Goal: Check status: Check status

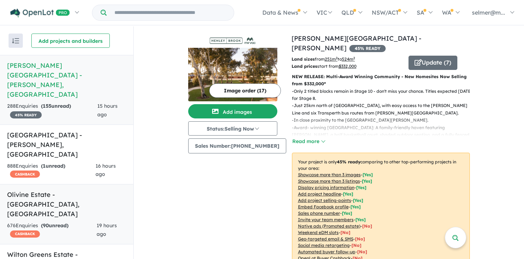
scroll to position [20, 0]
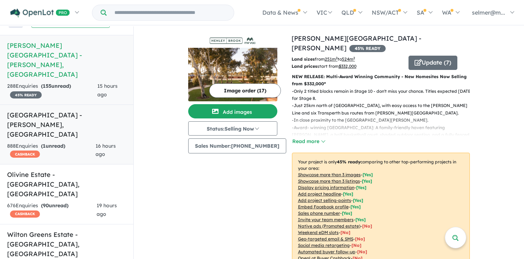
click at [58, 143] on strong "( 1 unread)" at bounding box center [53, 146] width 24 height 6
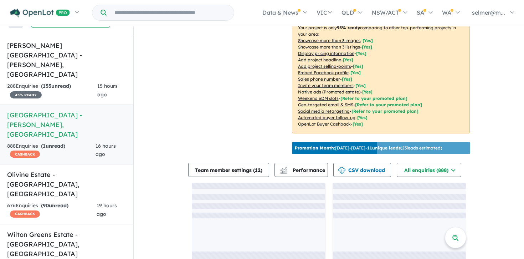
scroll to position [1, 0]
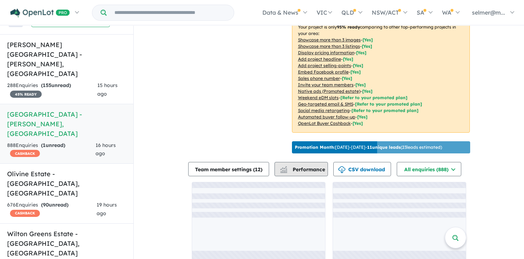
click at [291, 163] on div "button" at bounding box center [284, 170] width 14 height 14
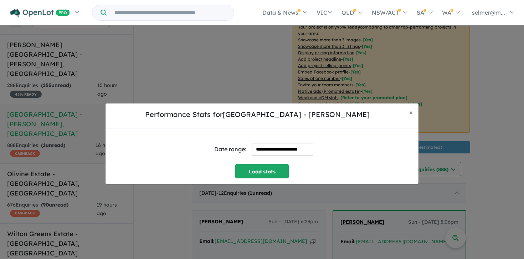
click at [266, 149] on input "**********" at bounding box center [282, 149] width 61 height 12
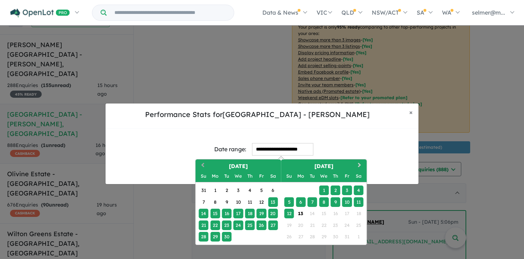
click at [199, 164] on button "Previous Month" at bounding box center [202, 165] width 11 height 11
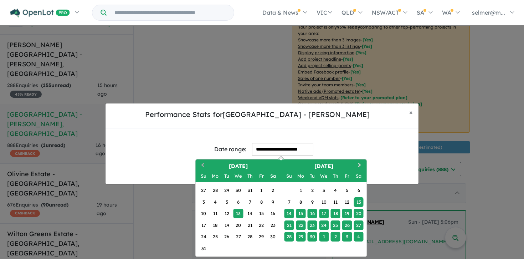
click at [200, 164] on button "Previous Month" at bounding box center [202, 165] width 11 height 11
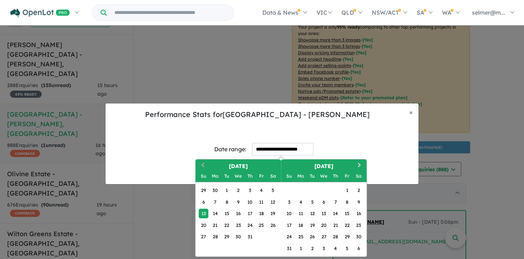
click at [200, 164] on button "Previous Month" at bounding box center [202, 165] width 11 height 11
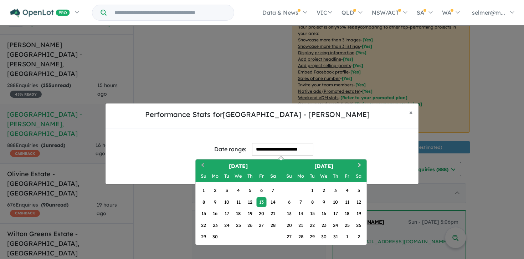
click at [203, 164] on span "Previous Month" at bounding box center [203, 165] width 0 height 9
click at [204, 166] on button "Previous Month" at bounding box center [202, 165] width 11 height 11
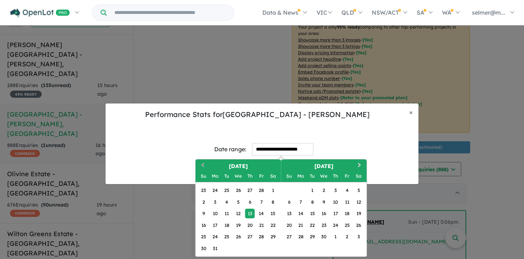
click at [204, 166] on button "Previous Month" at bounding box center [202, 165] width 11 height 11
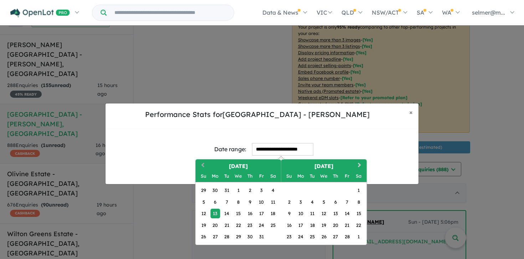
click at [204, 166] on button "Previous Month" at bounding box center [202, 165] width 11 height 11
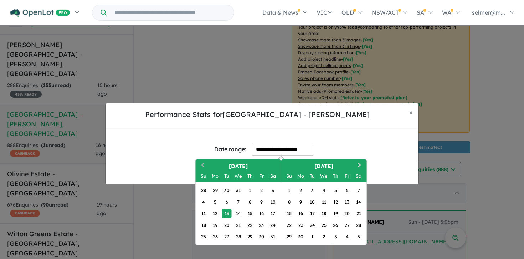
click at [204, 166] on button "Previous Month" at bounding box center [202, 165] width 11 height 11
click at [215, 190] on div "1" at bounding box center [215, 190] width 10 height 10
drag, startPoint x: 361, startPoint y: 166, endPoint x: 352, endPoint y: 177, distance: 14.2
click at [361, 166] on button "Next Month" at bounding box center [360, 165] width 11 height 11
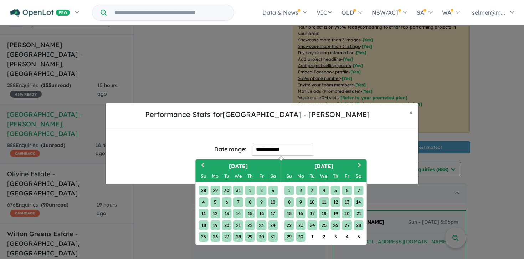
click at [300, 238] on div "30" at bounding box center [301, 237] width 10 height 10
type input "**********"
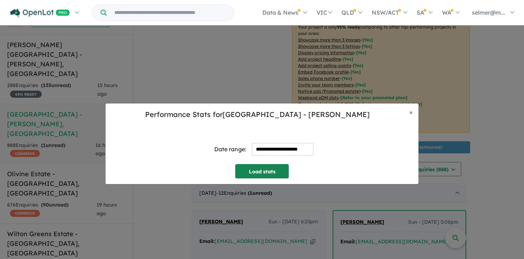
click at [258, 171] on button "Load stats" at bounding box center [261, 171] width 53 height 14
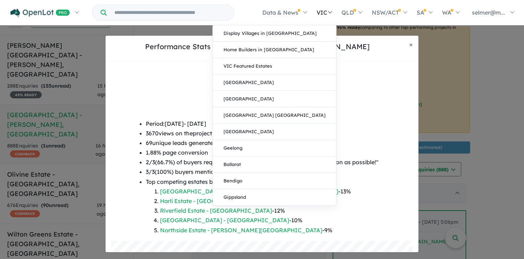
scroll to position [149, 0]
